Goal: Navigation & Orientation: Find specific page/section

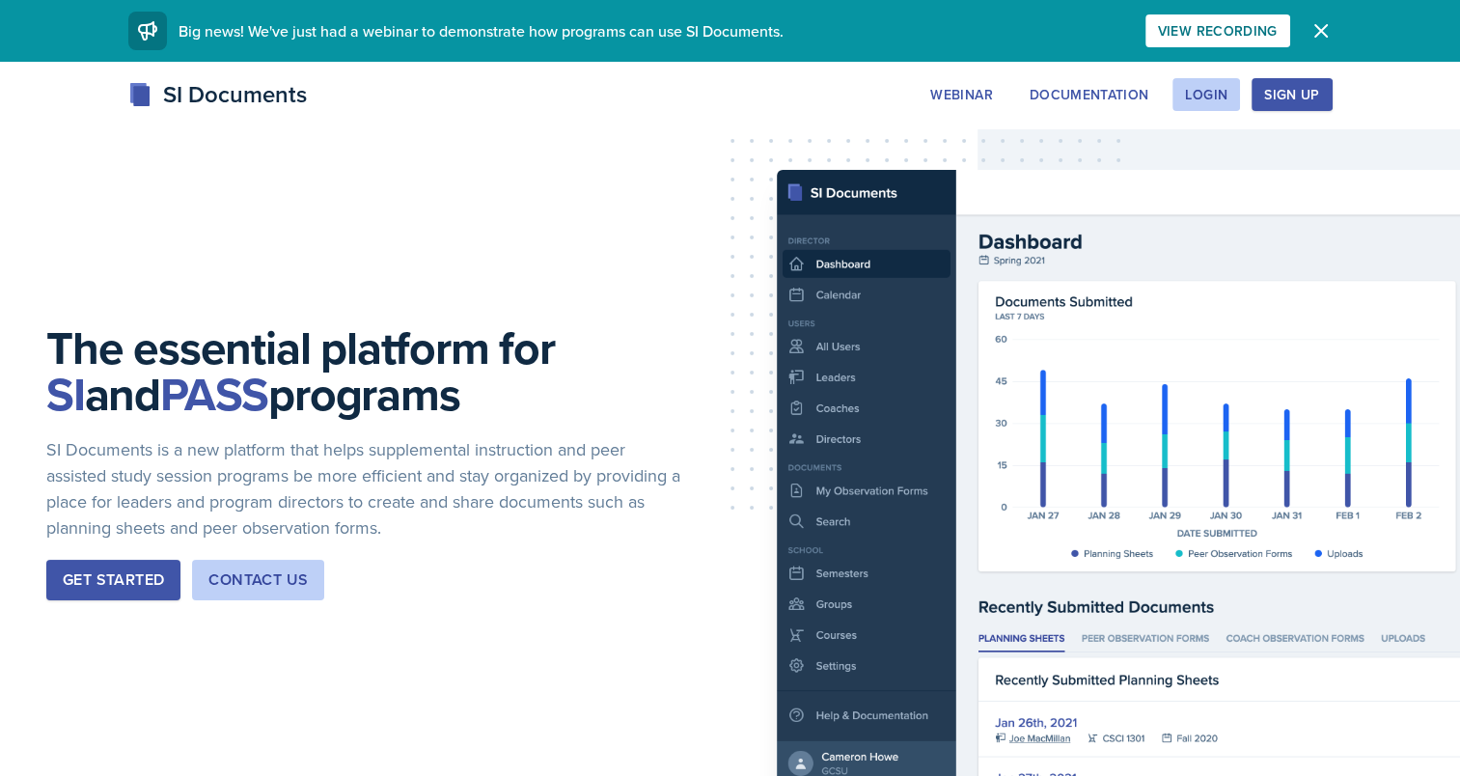
click at [1209, 77] on div "SI Documents Webinar Documentation Login Sign Up Sign Up Login Documentation We…" at bounding box center [731, 94] width 1236 height 35
click at [1202, 100] on div "Login" at bounding box center [1206, 94] width 42 height 15
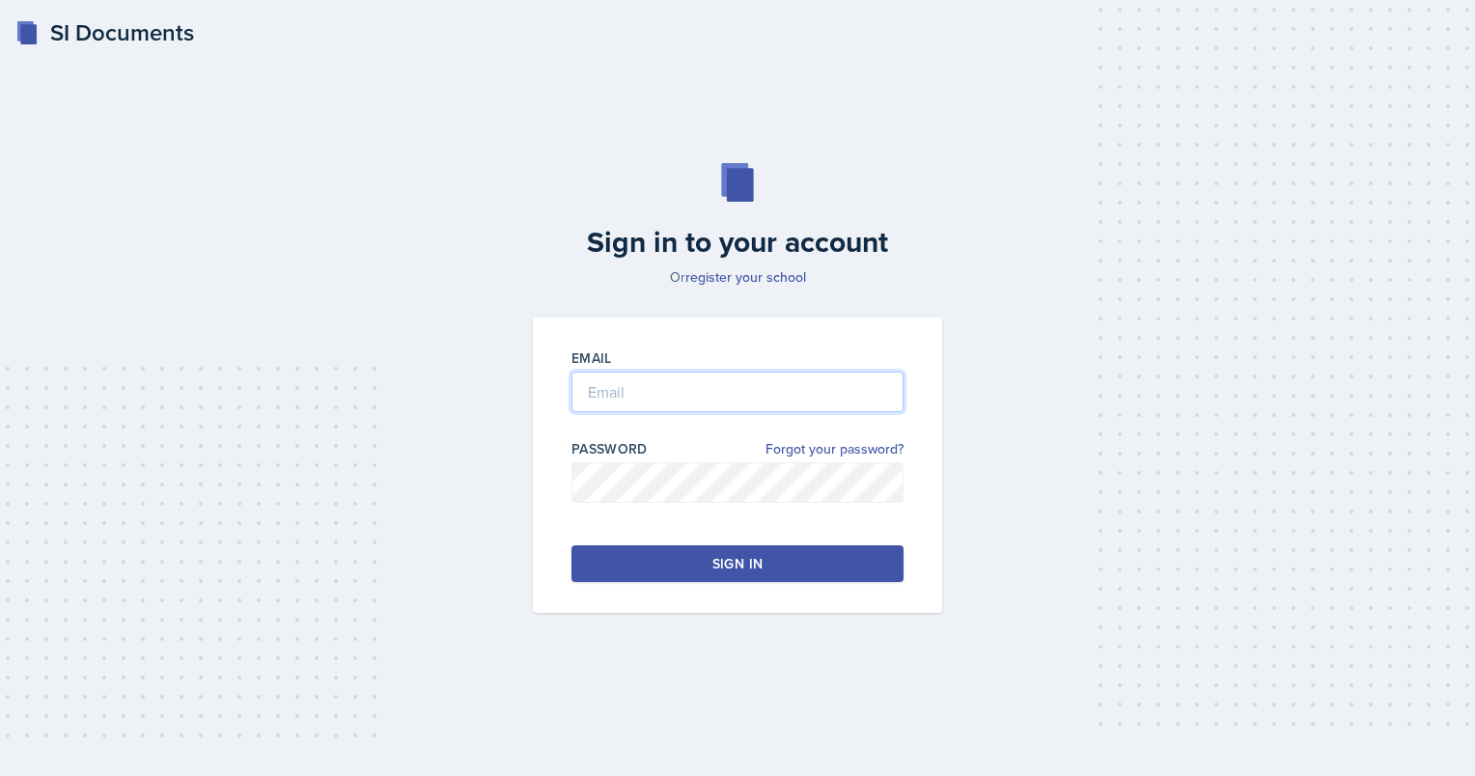
type input "[EMAIL_ADDRESS][DOMAIN_NAME]"
click at [716, 562] on div "Sign in" at bounding box center [737, 563] width 50 height 19
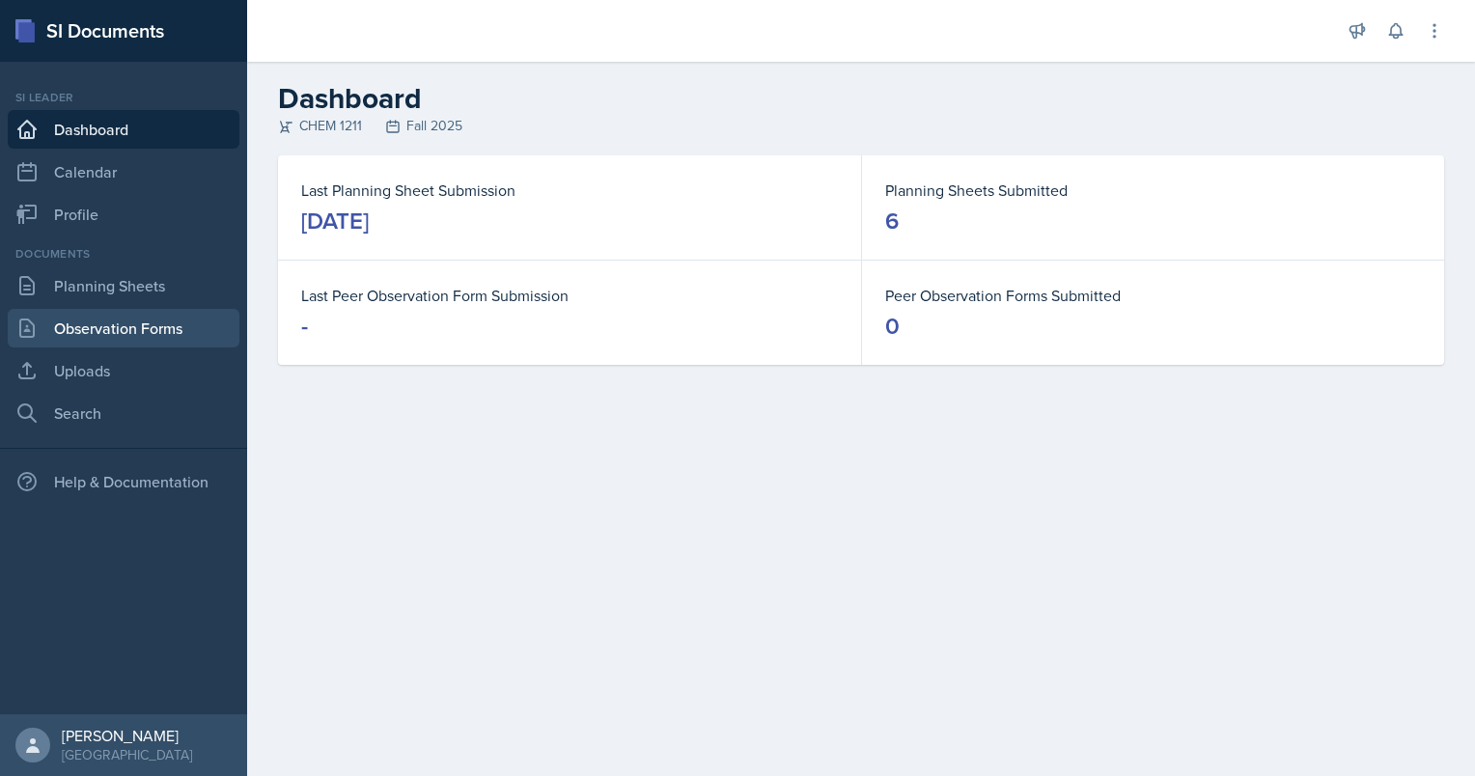
click at [96, 317] on link "Observation Forms" at bounding box center [124, 328] width 232 height 39
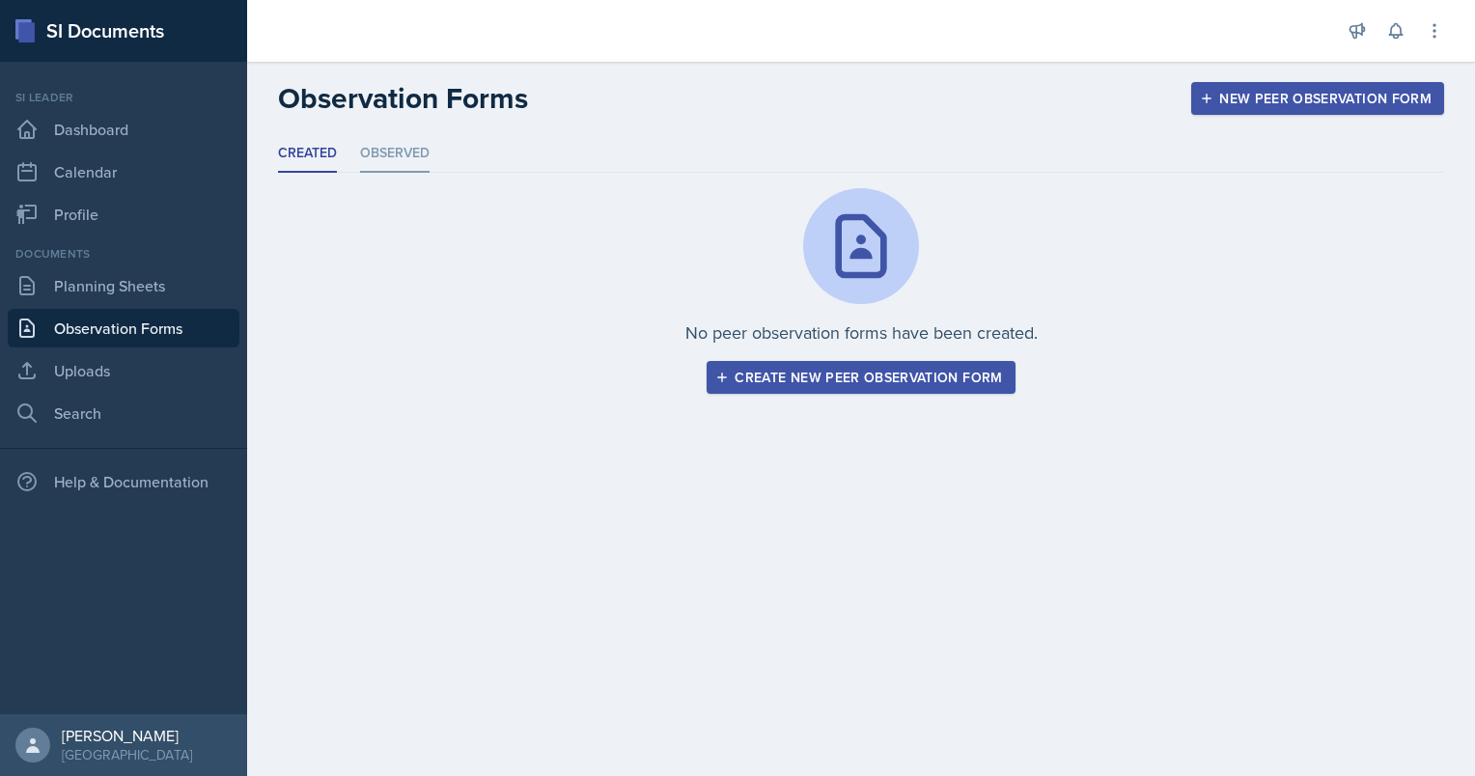
click at [407, 156] on li "Observed" at bounding box center [395, 154] width 70 height 38
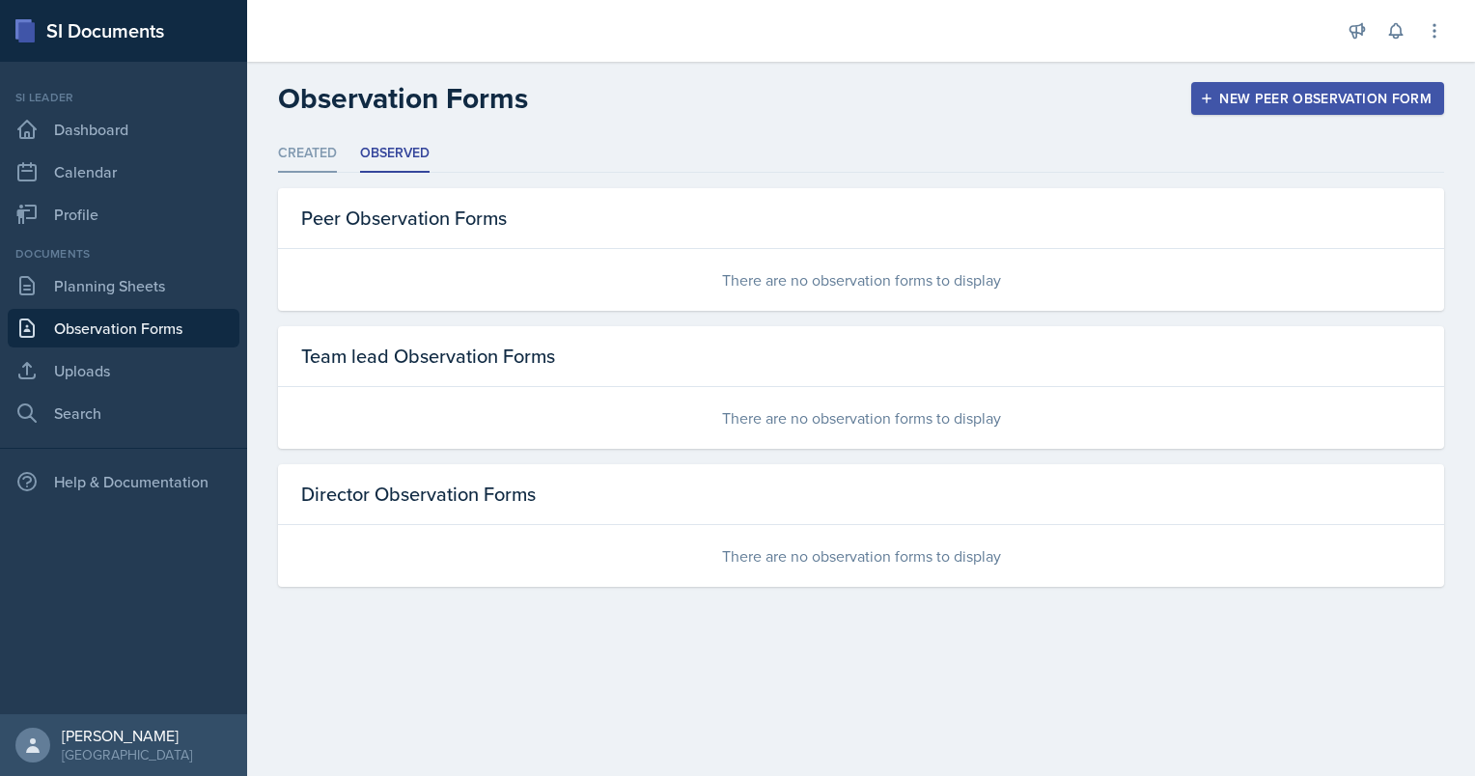
click at [311, 154] on li "Created" at bounding box center [307, 154] width 59 height 38
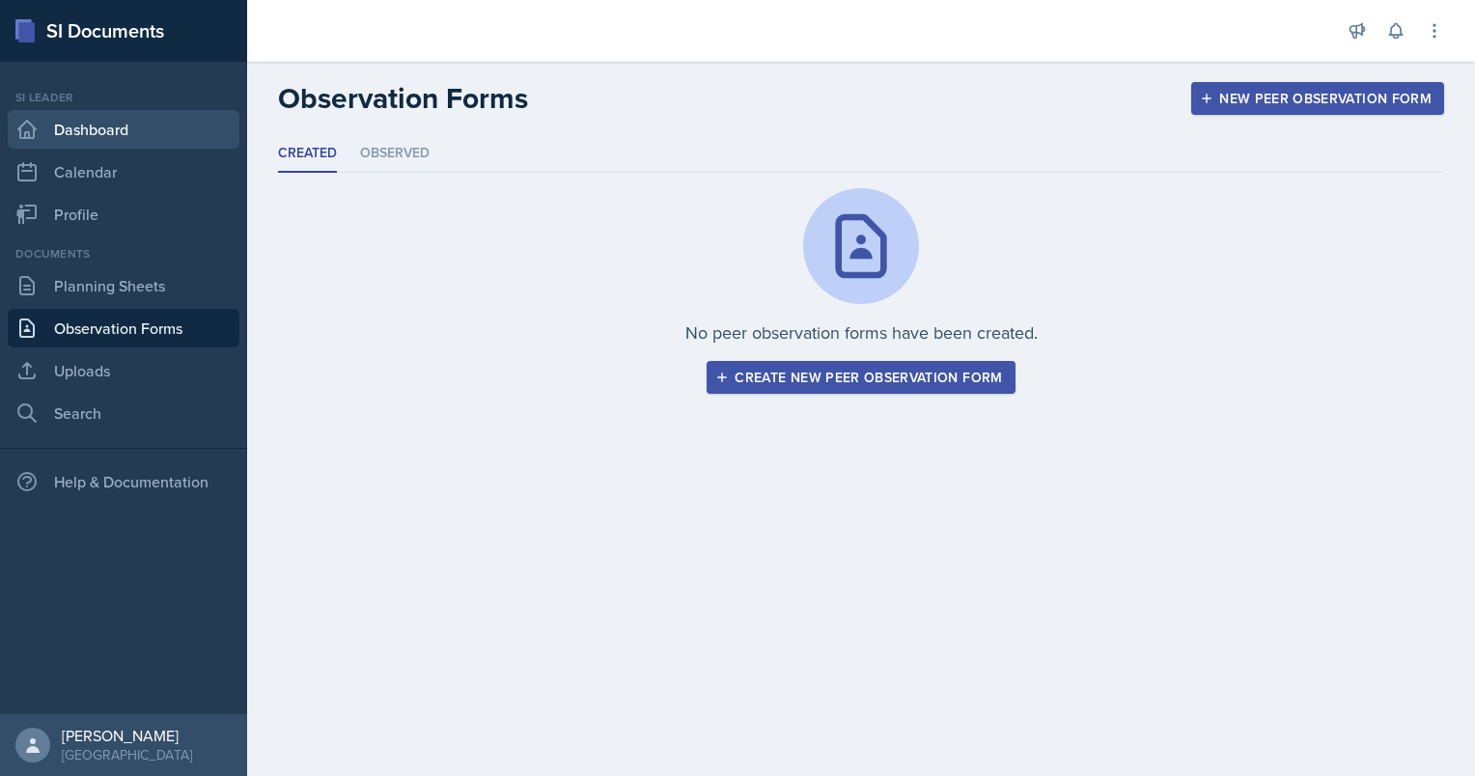
click at [10, 138] on link "Dashboard" at bounding box center [124, 129] width 232 height 39
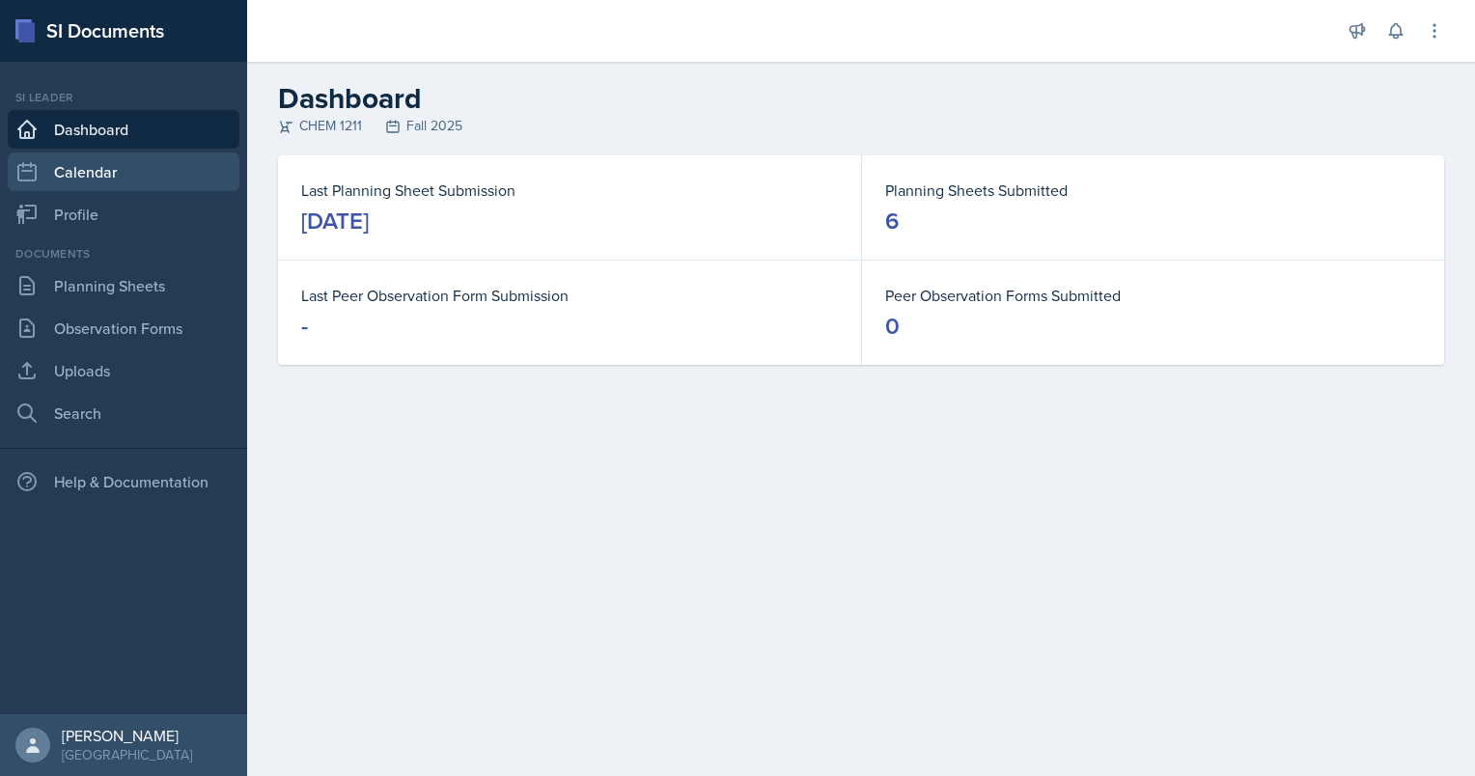
click at [58, 181] on link "Calendar" at bounding box center [124, 172] width 232 height 39
